Goal: Navigation & Orientation: Find specific page/section

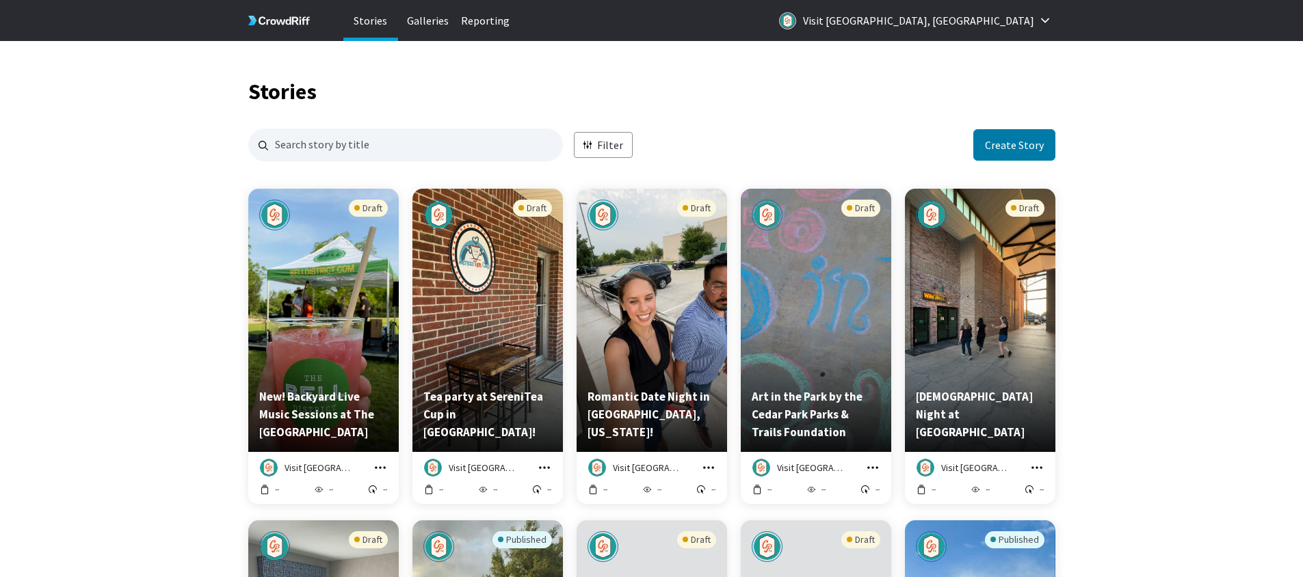
scroll to position [1316, 797]
drag, startPoint x: 719, startPoint y: 110, endPoint x: 823, endPoint y: 155, distance: 112.7
click at [410, 16] on p "Galleries" at bounding box center [428, 20] width 55 height 41
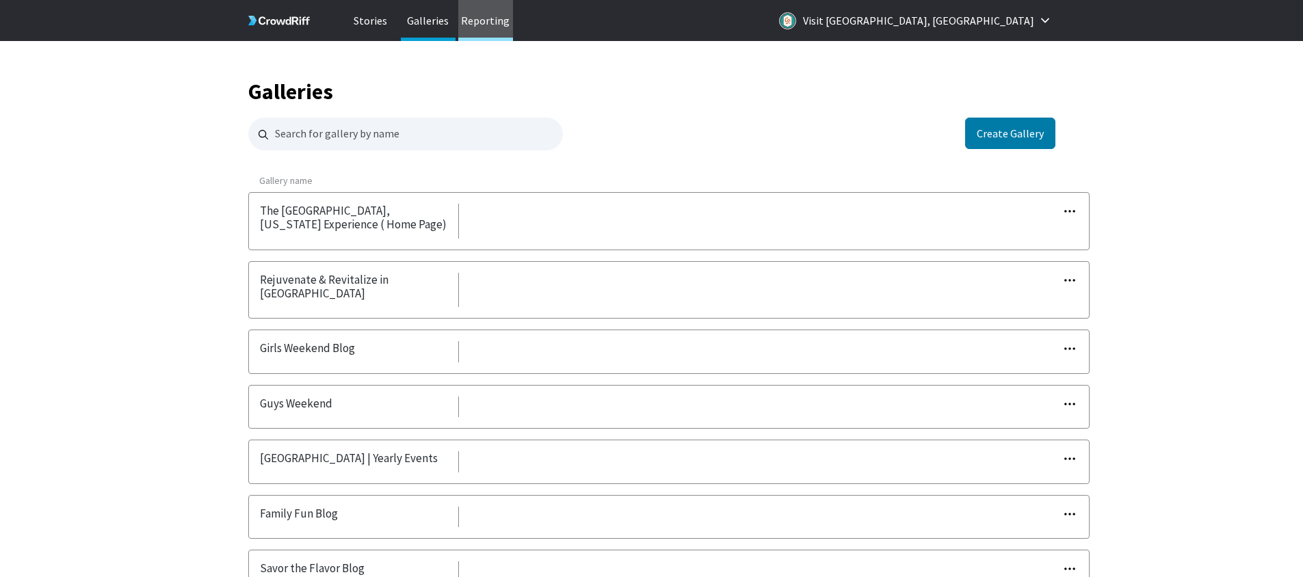
click at [499, 17] on p "Reporting" at bounding box center [485, 20] width 55 height 41
click at [129, 25] on nav "Stories Galleries Reporting Visit [GEOGRAPHIC_DATA], [GEOGRAPHIC_DATA]" at bounding box center [651, 20] width 1303 height 41
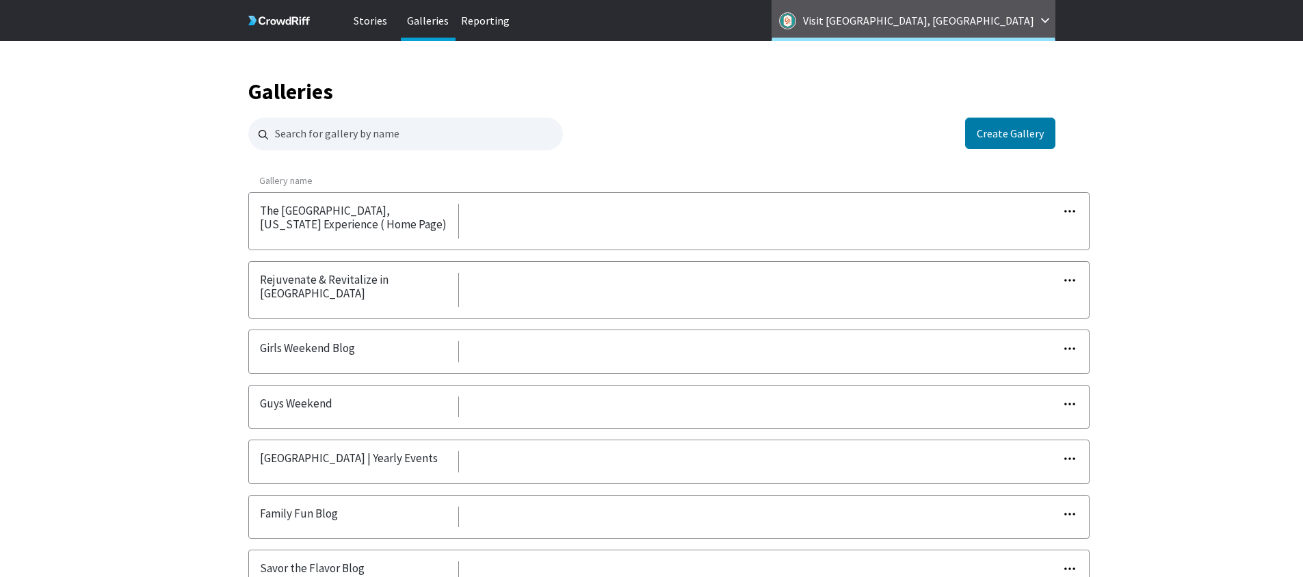
click at [987, 18] on p "Visit [GEOGRAPHIC_DATA], [GEOGRAPHIC_DATA]" at bounding box center [918, 21] width 231 height 22
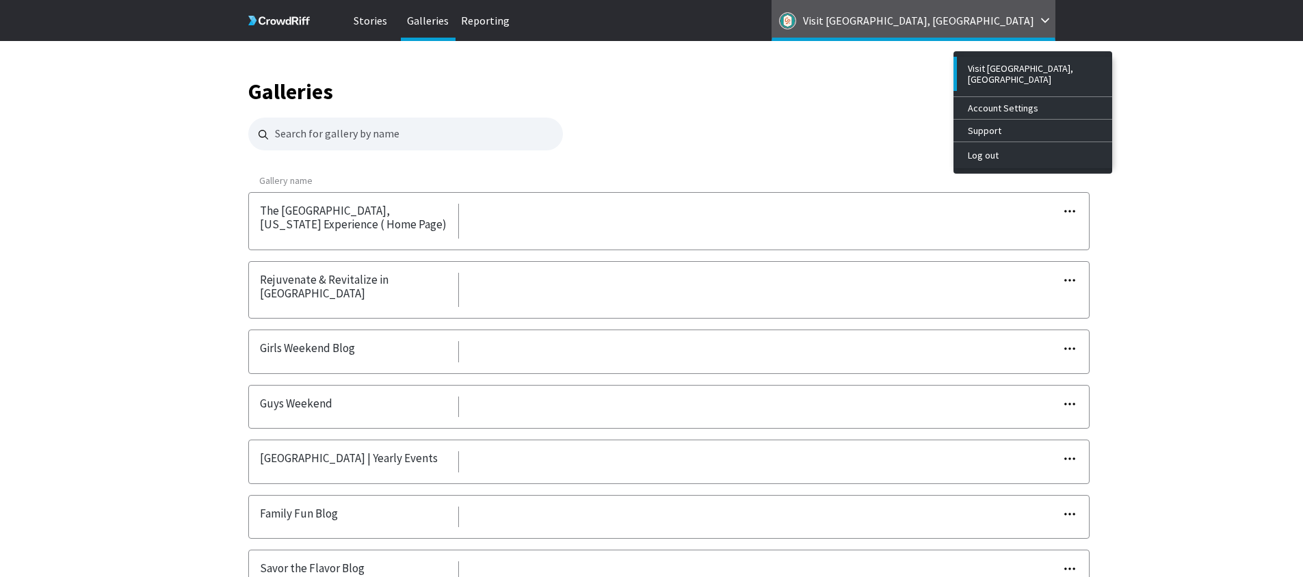
drag, startPoint x: 994, startPoint y: 67, endPoint x: 967, endPoint y: 66, distance: 26.7
click at [989, 67] on div "Visit [GEOGRAPHIC_DATA], [GEOGRAPHIC_DATA]" at bounding box center [1034, 74] width 133 height 22
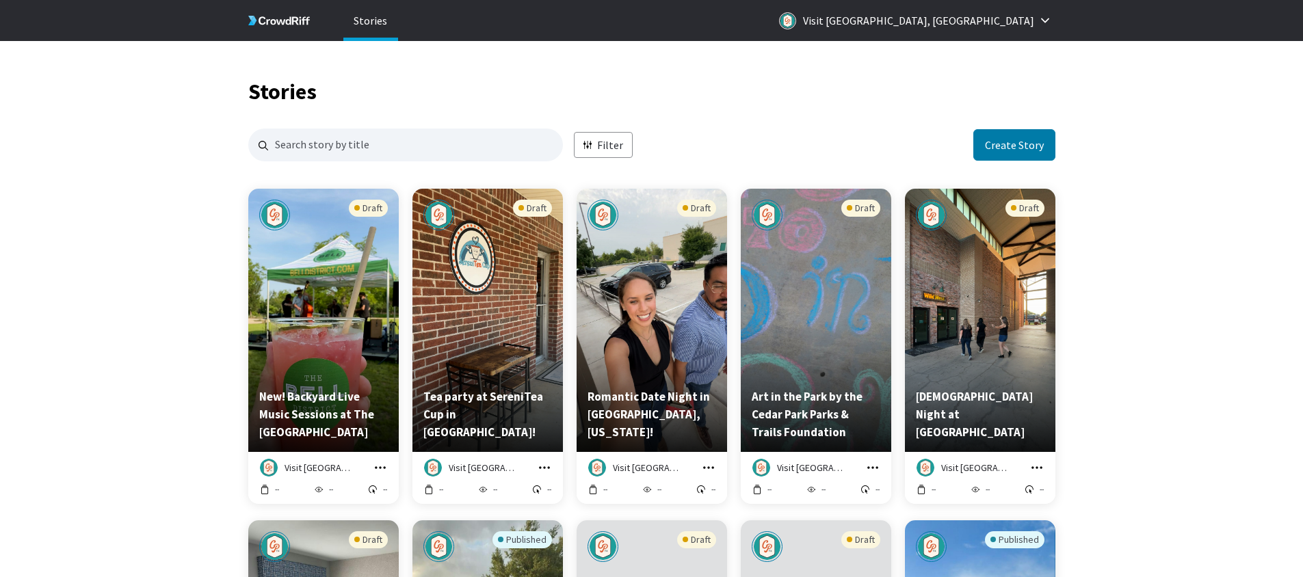
scroll to position [1316, 797]
click at [584, 99] on h1 "Stories" at bounding box center [651, 91] width 807 height 19
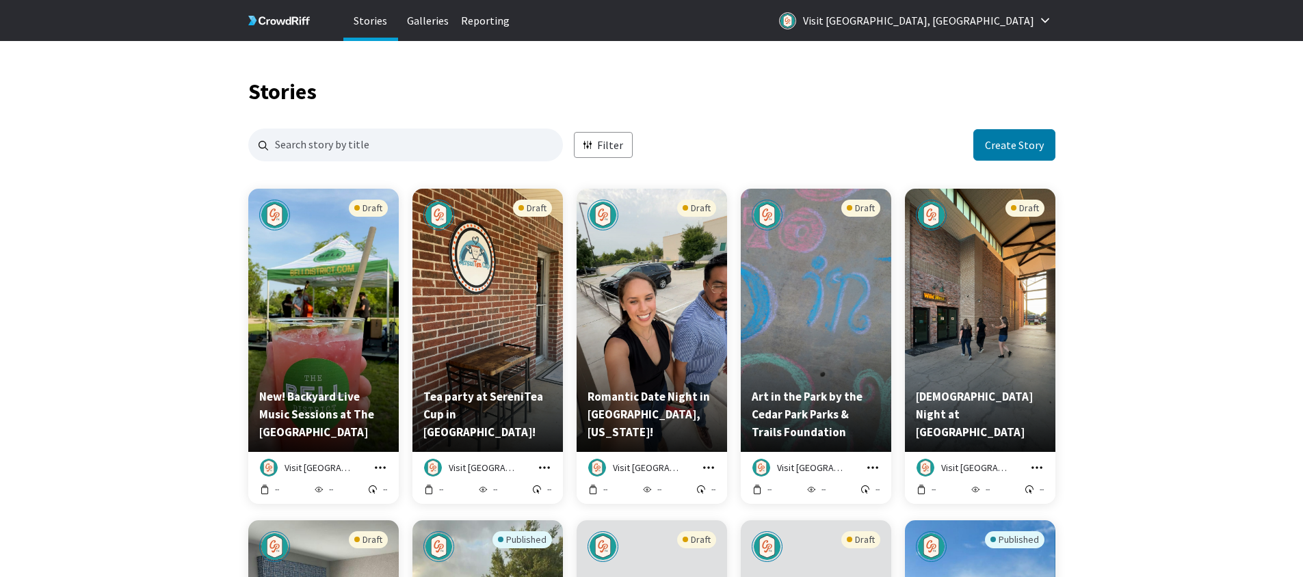
click at [748, 94] on h1 "Stories" at bounding box center [651, 91] width 807 height 19
click at [804, 93] on h1 "Stories" at bounding box center [651, 91] width 807 height 19
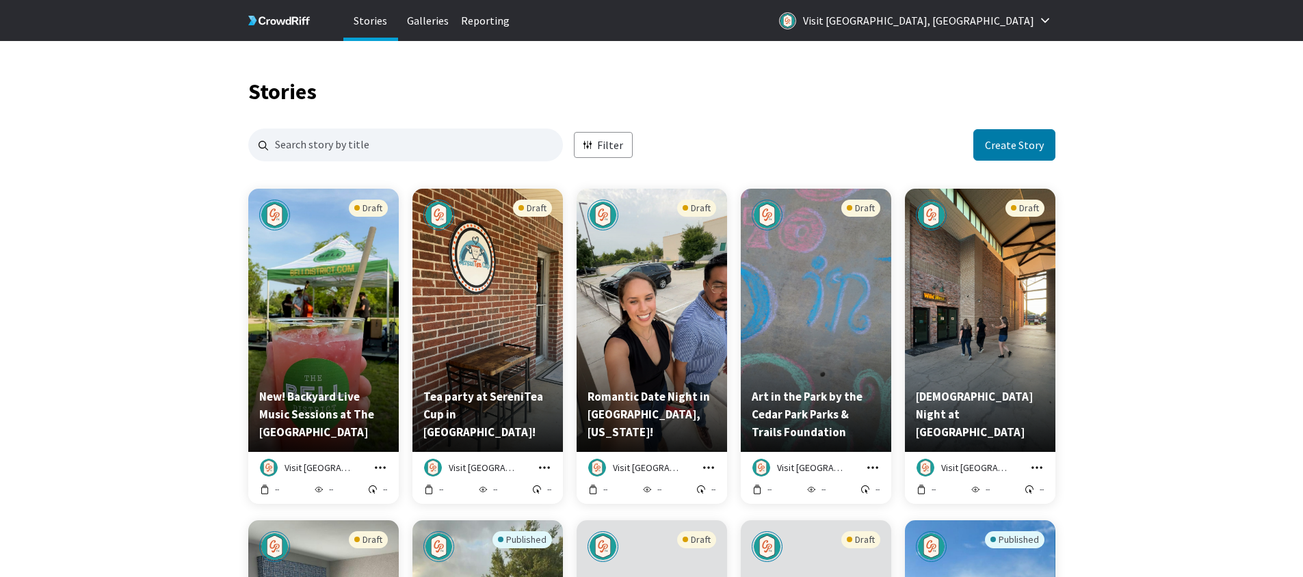
click at [716, 79] on div "Stories" at bounding box center [651, 71] width 807 height 60
drag, startPoint x: 723, startPoint y: 131, endPoint x: 638, endPoint y: 124, distance: 85.1
click at [722, 131] on div "Filter Create Story" at bounding box center [651, 145] width 807 height 33
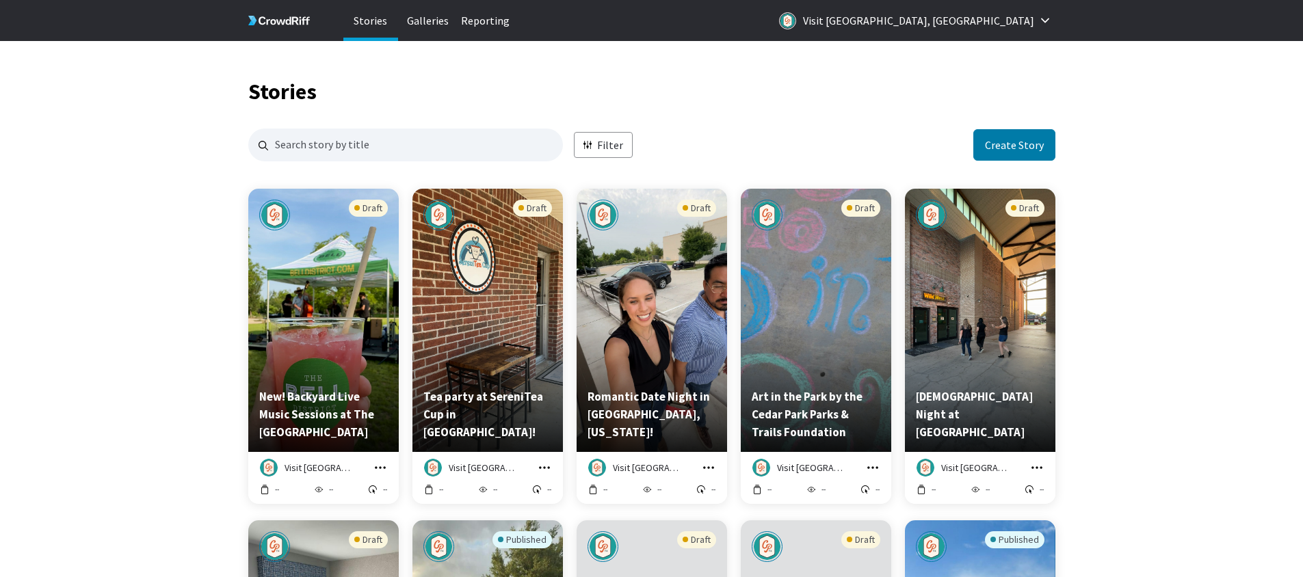
drag, startPoint x: 116, startPoint y: 137, endPoint x: 104, endPoint y: 145, distance: 14.2
click at [299, 22] on icon at bounding box center [279, 20] width 62 height 60
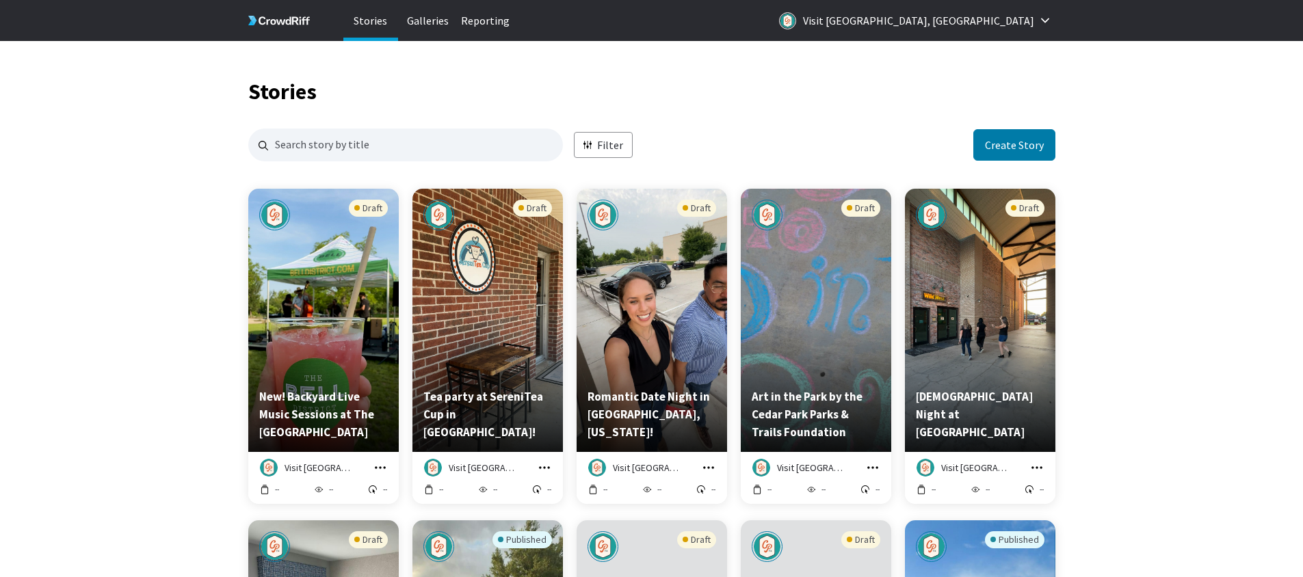
click at [832, 77] on div "Stories" at bounding box center [651, 71] width 807 height 60
